Goal: Complete application form

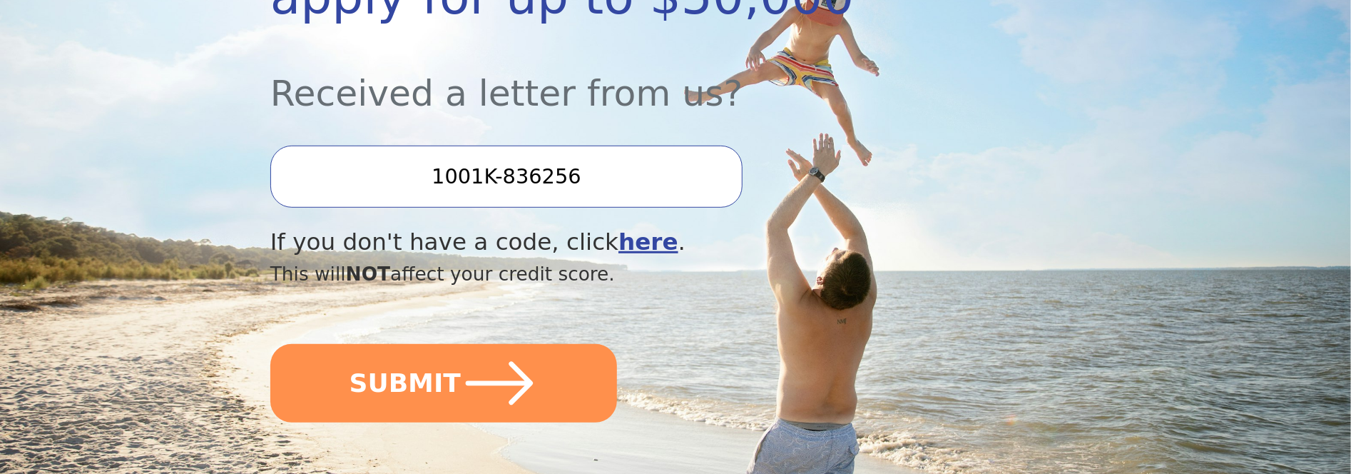
scroll to position [396, 0]
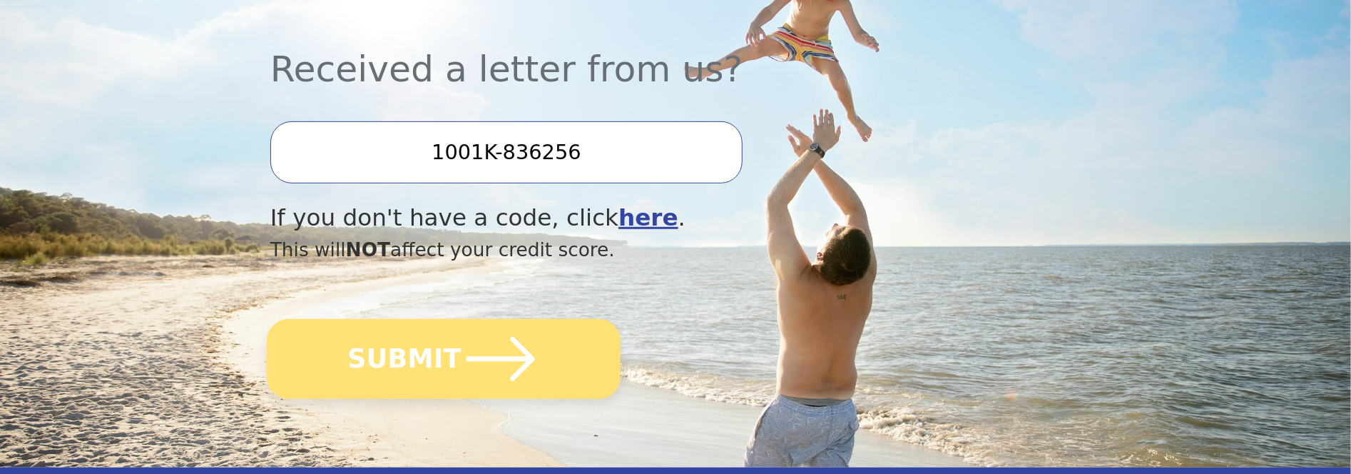
click at [491, 372] on icon "submit" at bounding box center [500, 359] width 78 height 78
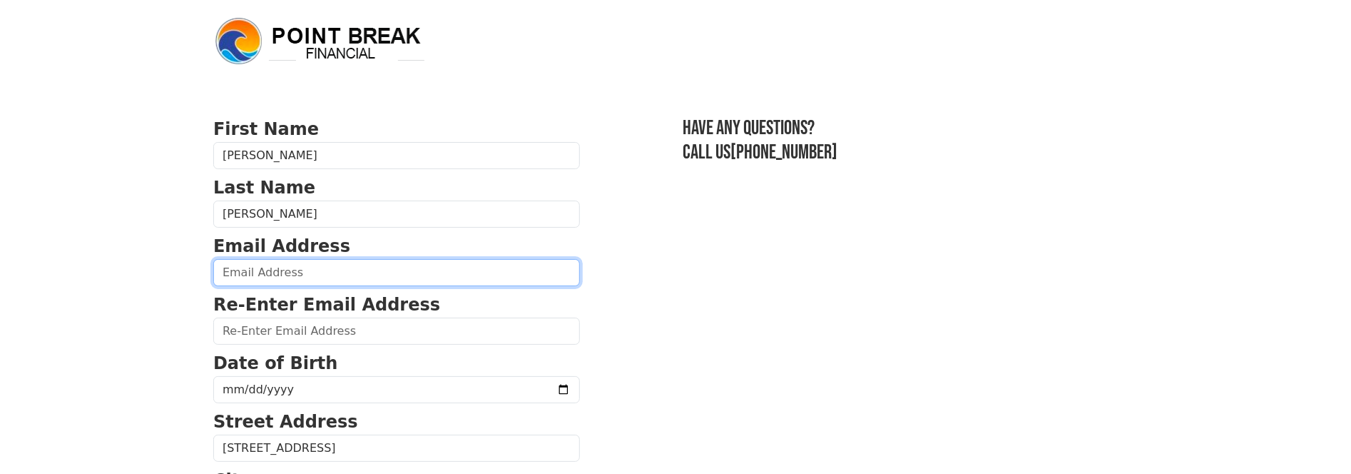
click at [270, 275] on input "email" at bounding box center [396, 272] width 367 height 27
type input "ahmedom7084@gmail.com"
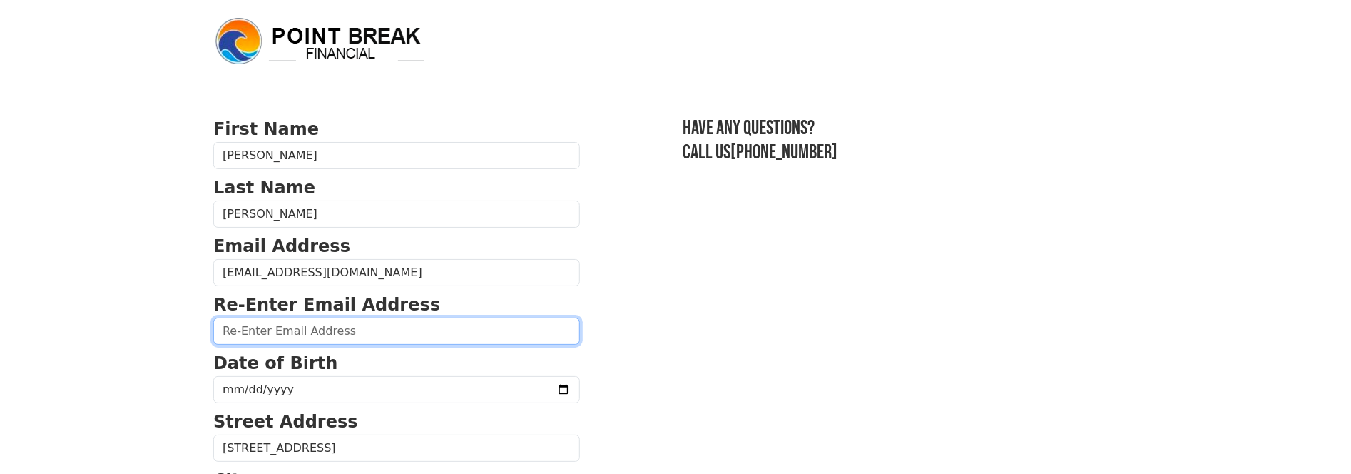
type input "ahmedom7084@gmail.com"
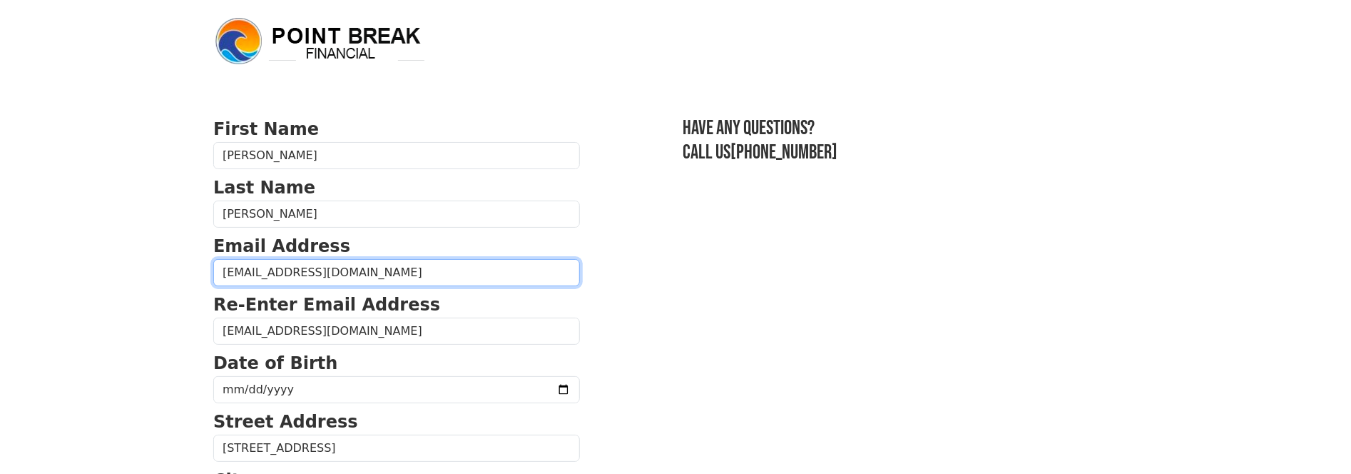
type input "(786) 486-6440"
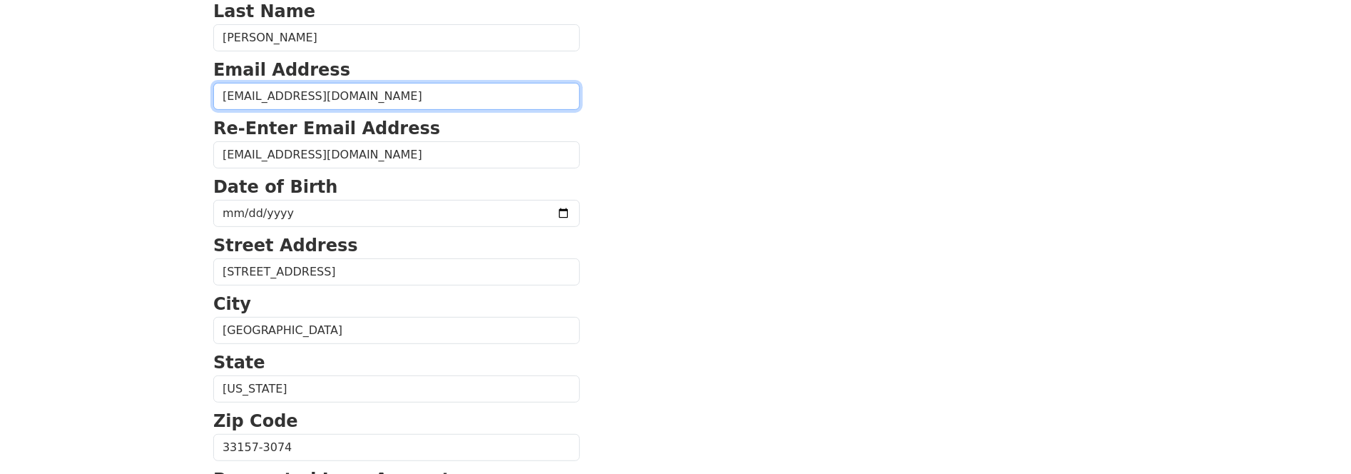
scroll to position [158, 0]
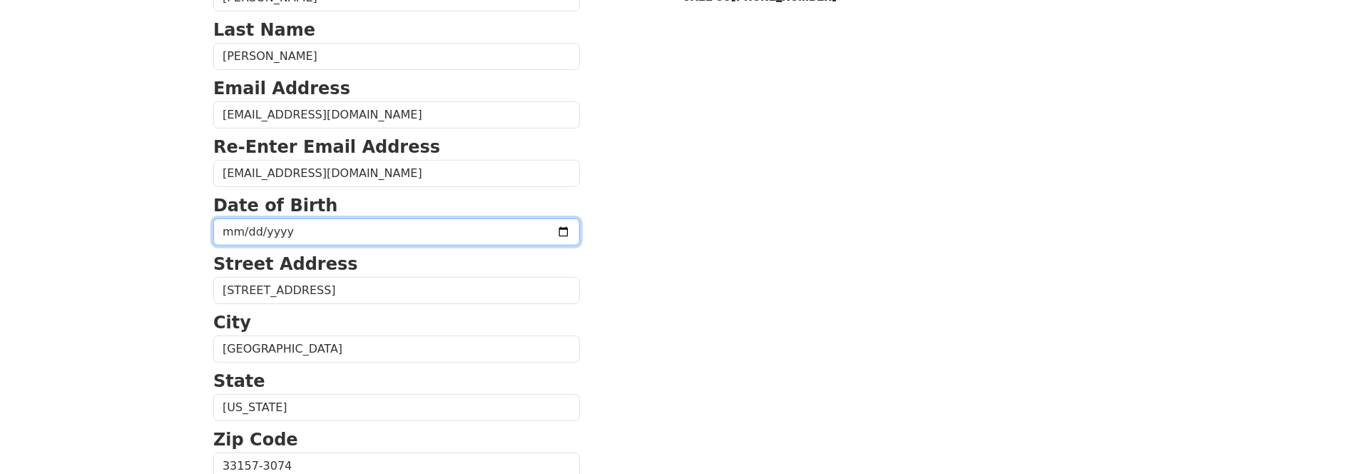
click at [215, 230] on input "date" at bounding box center [396, 231] width 367 height 27
type input "1984-08-15"
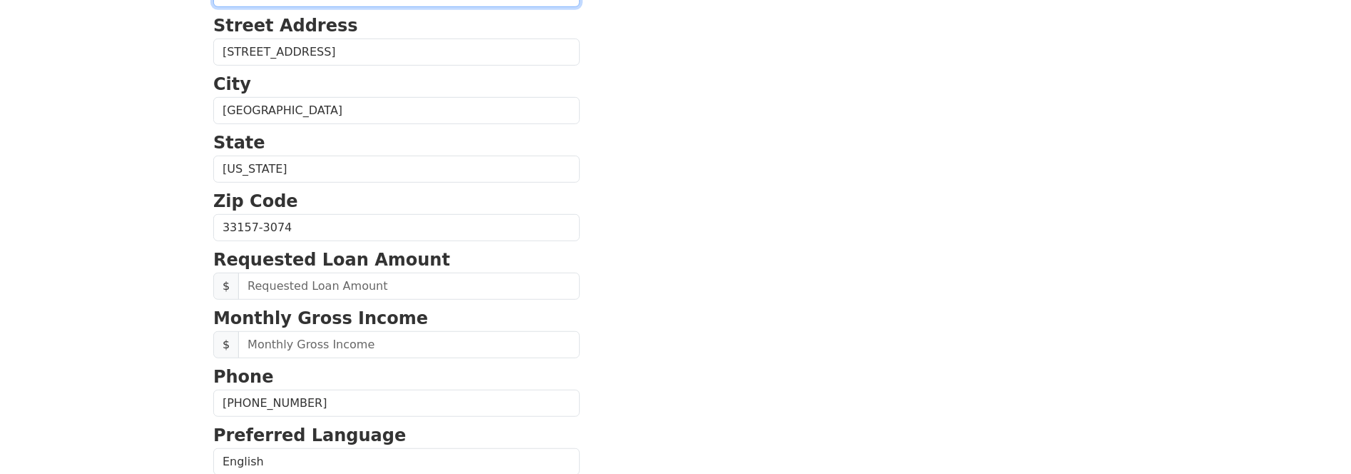
scroll to position [475, 0]
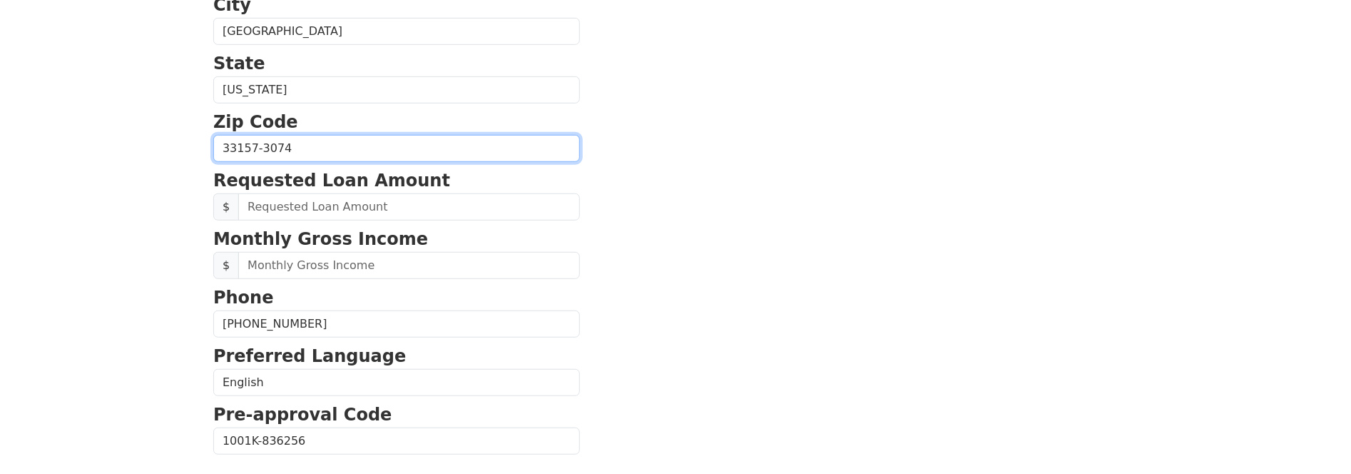
click at [321, 142] on input "33157-3074" at bounding box center [396, 148] width 367 height 27
type input "33157"
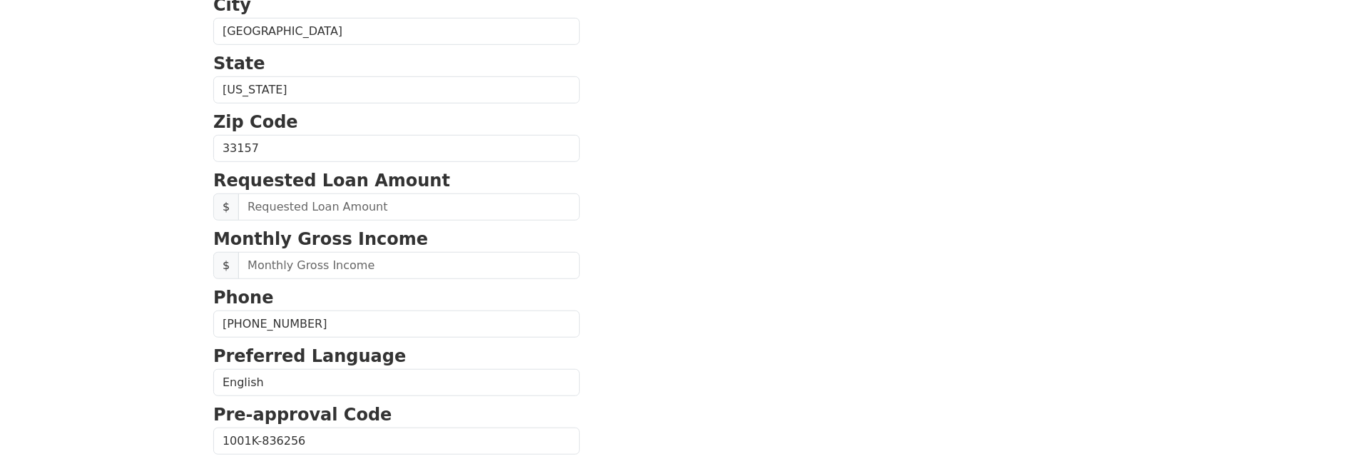
click at [650, 158] on section "First Name Ahmed Last Name Dominguez Rosendo Email Address ahmedom7084@gmail.co…" at bounding box center [675, 149] width 924 height 1017
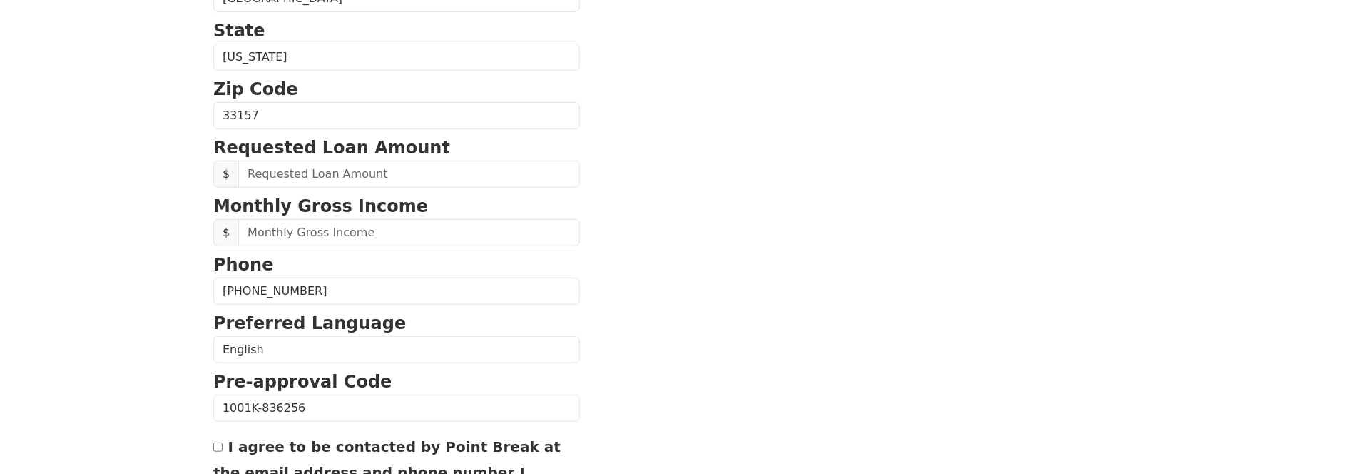
scroll to position [554, 0]
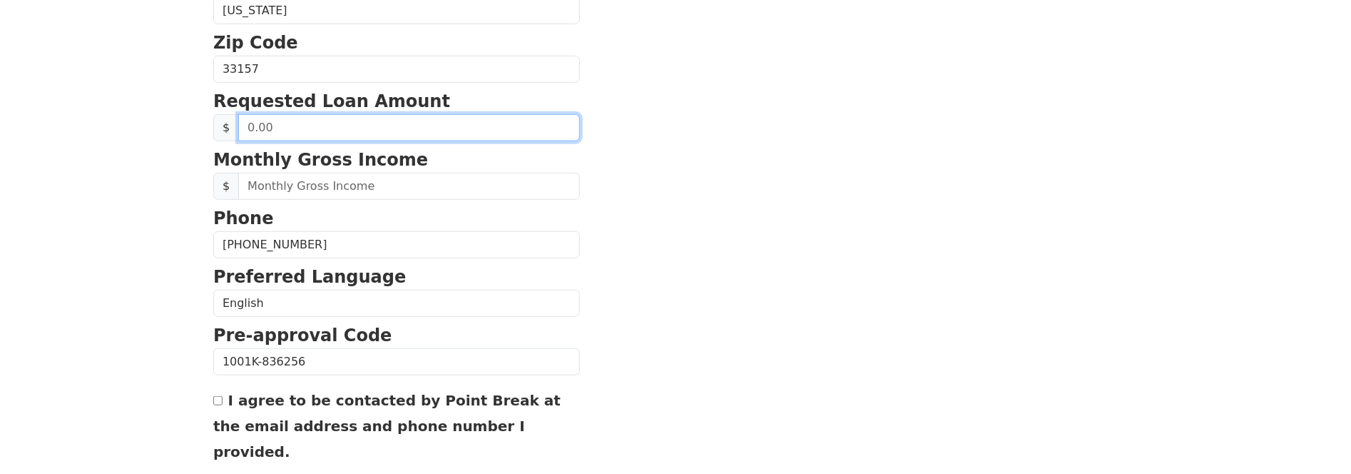
click at [267, 123] on input "text" at bounding box center [409, 127] width 342 height 27
type input "5,000.00"
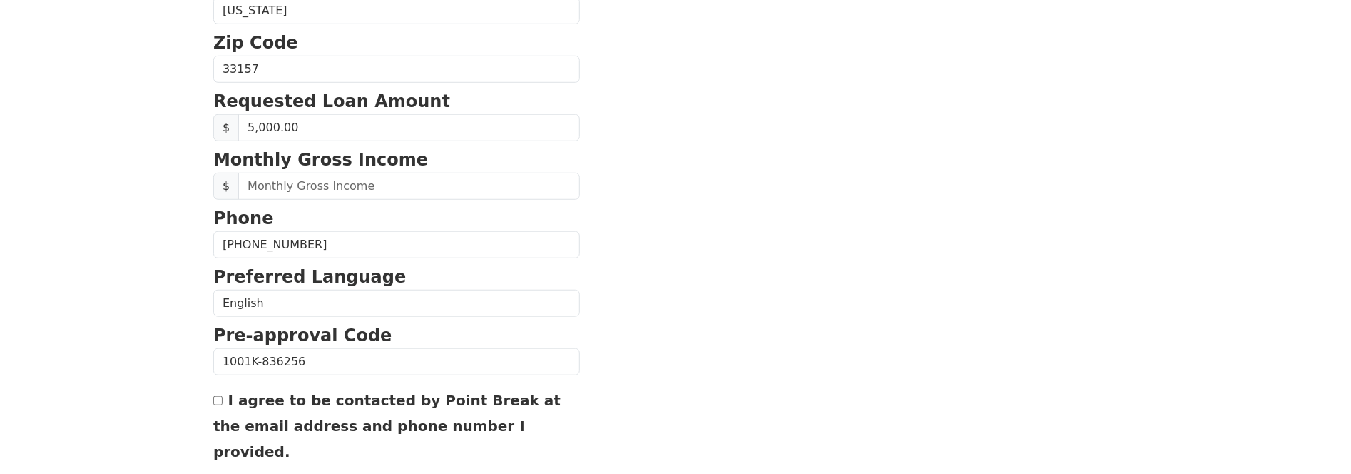
click at [743, 124] on section "First Name Ahmed Last Name Dominguez Rosendo Email Address ahmedom7084@gmail.co…" at bounding box center [675, 70] width 924 height 1017
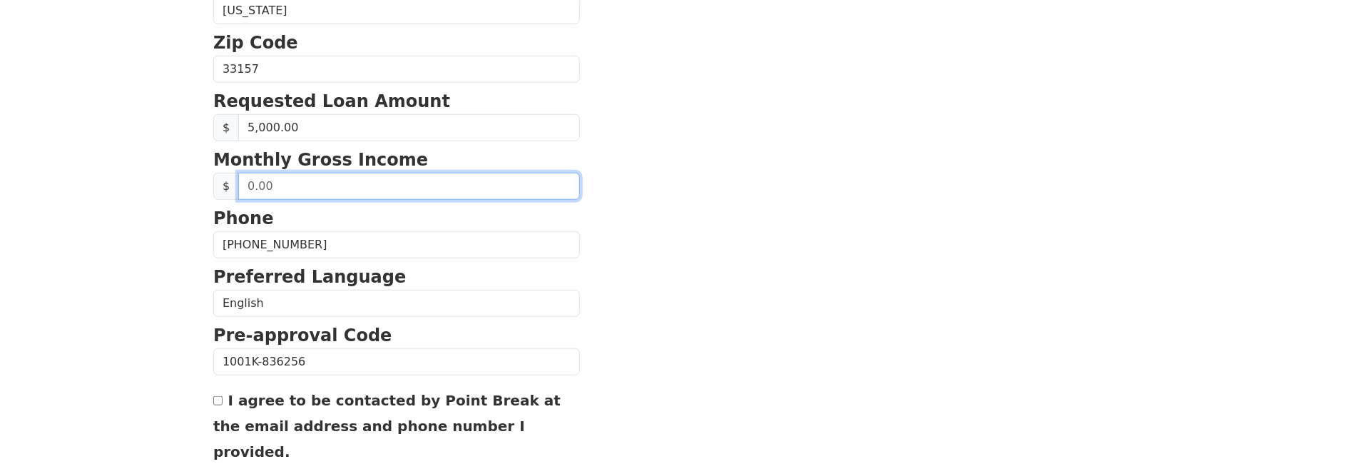
click at [249, 177] on input "text" at bounding box center [409, 186] width 342 height 27
click at [258, 188] on input "text" at bounding box center [409, 186] width 342 height 27
type input "3,700.00"
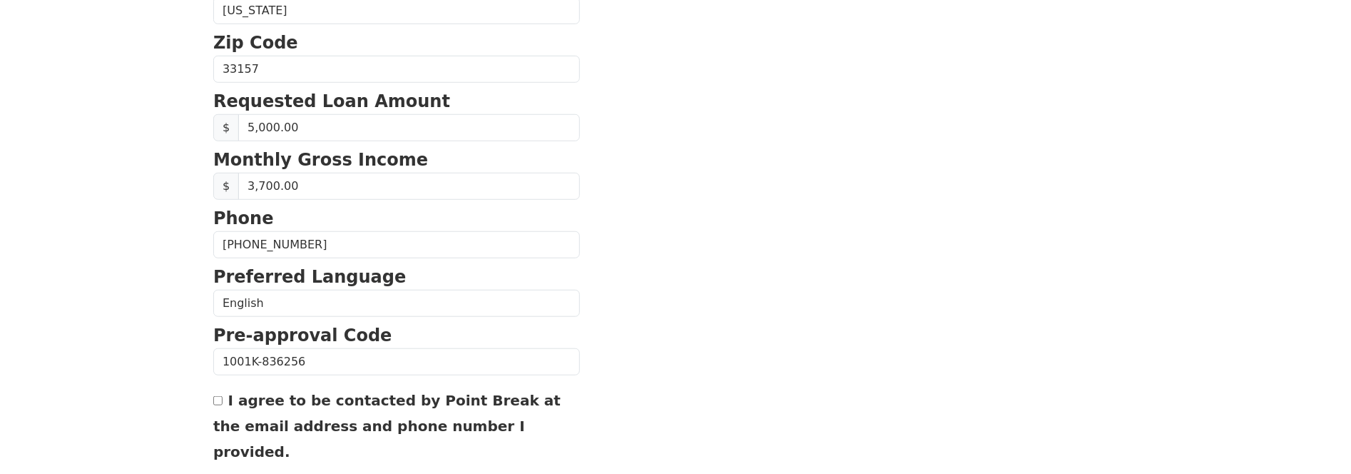
click at [760, 281] on section "First Name Ahmed Last Name Dominguez Rosendo Email Address ahmedom7084@gmail.co…" at bounding box center [675, 70] width 924 height 1017
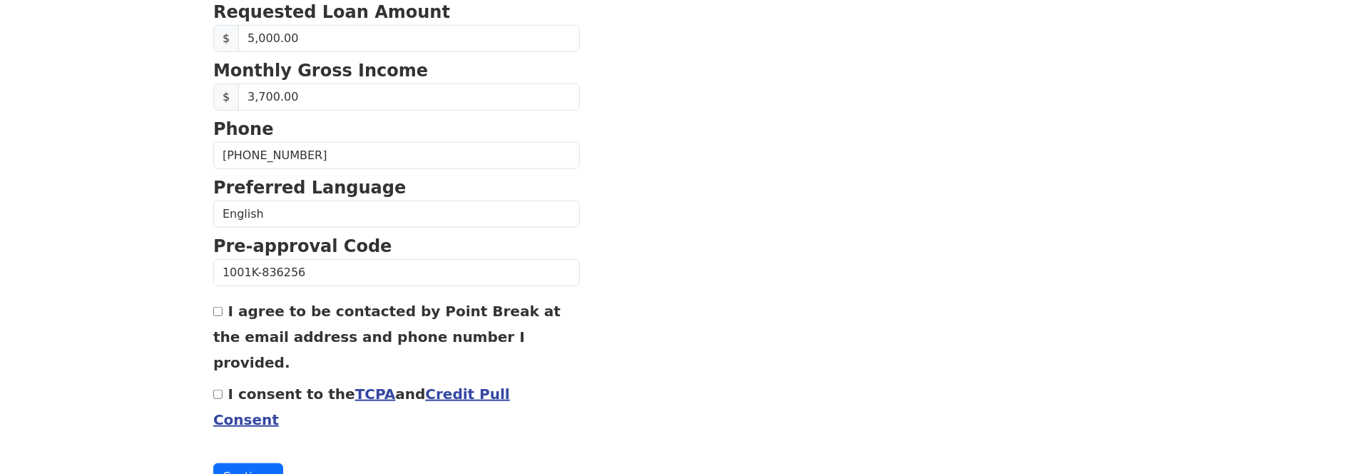
scroll to position [652, 0]
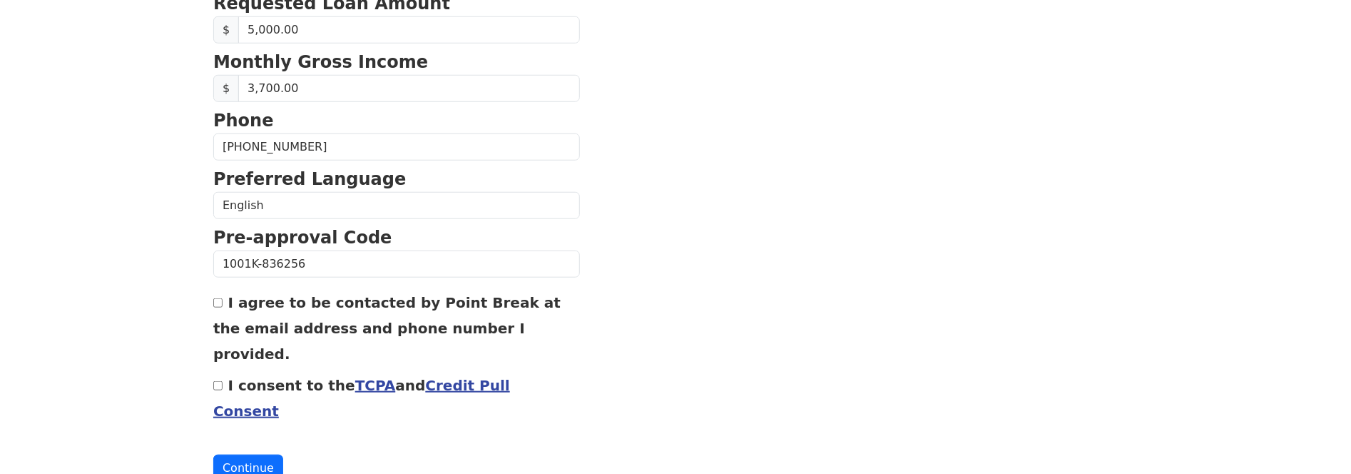
click at [216, 298] on input "I agree to be contacted by Point Break at the email address and phone number I …" at bounding box center [217, 302] width 9 height 9
checkbox input "true"
click at [218, 381] on input "I consent to the TCPA and Credit Pull Consent" at bounding box center [217, 385] width 9 height 9
checkbox input "true"
click at [255, 454] on button "Continue" at bounding box center [248, 467] width 70 height 27
